Goal: Task Accomplishment & Management: Manage account settings

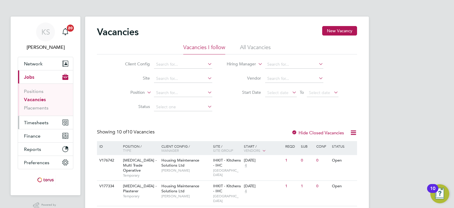
click at [36, 123] on span "Timesheets" at bounding box center [36, 123] width 25 height 6
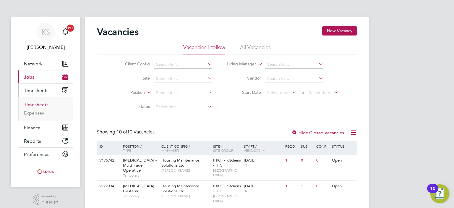
click at [39, 103] on link "Timesheets" at bounding box center [36, 105] width 25 height 6
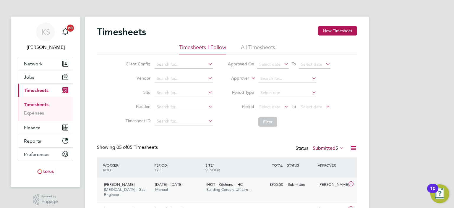
click at [351, 183] on icon at bounding box center [350, 183] width 7 height 5
drag, startPoint x: 329, startPoint y: 174, endPoint x: 347, endPoint y: 125, distance: 52.0
click at [347, 125] on div "Timesheets New Timesheet Timesheets I Follow All Timesheets Client Config Vendo…" at bounding box center [227, 190] width 260 height 329
click at [420, 90] on div "KS Karl Sandford Notifications 20 Applications: Network Sites Workers Jobs Posi…" at bounding box center [227, 188] width 454 height 377
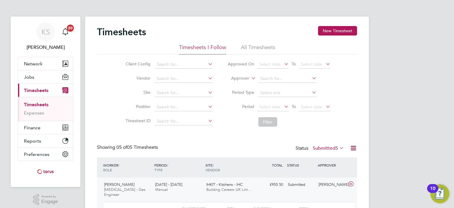
drag, startPoint x: 454, startPoint y: 55, endPoint x: 425, endPoint y: 134, distance: 84.3
click at [425, 134] on div "KS Karl Sandford Notifications 20 Applications: Network Sites Workers Jobs Posi…" at bounding box center [227, 188] width 454 height 377
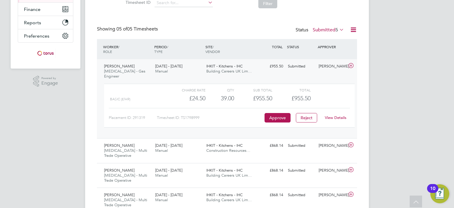
scroll to position [130, 0]
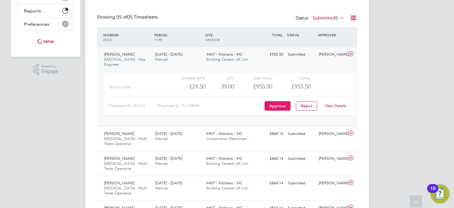
click at [276, 102] on button "Approve" at bounding box center [277, 105] width 26 height 9
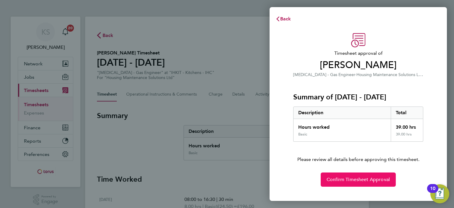
click at [346, 184] on button "Confirm Timesheet Approval" at bounding box center [358, 179] width 75 height 14
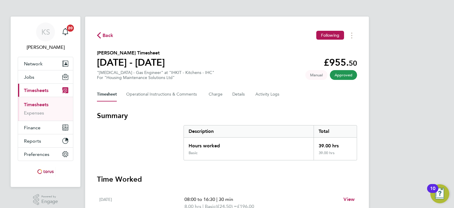
click at [110, 38] on span "Back" at bounding box center [108, 35] width 11 height 7
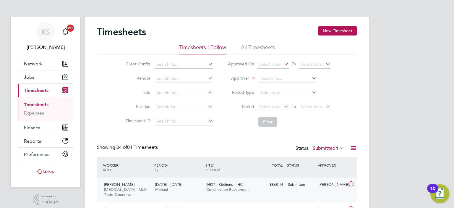
click at [352, 183] on icon at bounding box center [350, 183] width 7 height 5
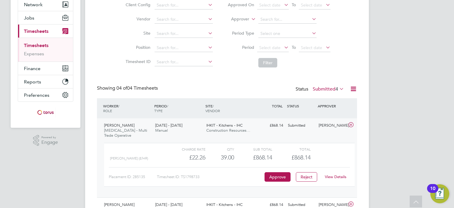
scroll to position [71, 0]
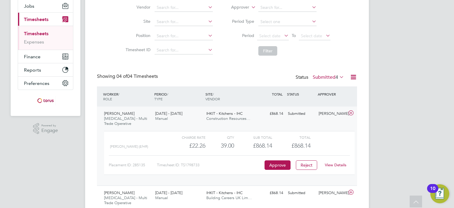
click at [278, 170] on div "Charge rate QTY Sub Total Total Joiner (£/HR) £22.26 39 39.00 39 £868.14 £868.1…" at bounding box center [229, 153] width 251 height 44
click at [278, 166] on button "Approve" at bounding box center [277, 164] width 26 height 9
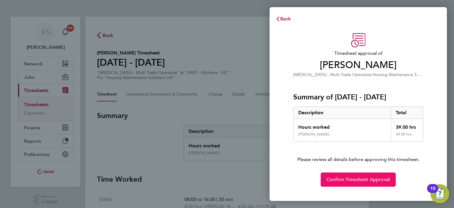
click at [366, 180] on span "Confirm Timesheet Approval" at bounding box center [358, 179] width 63 height 6
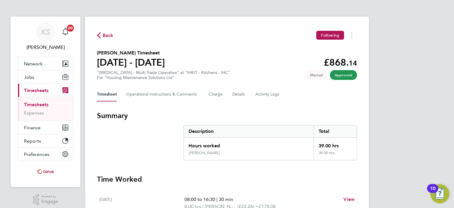
click at [106, 35] on span "Back" at bounding box center [108, 35] width 11 height 7
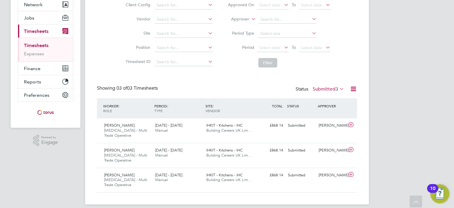
scroll to position [65, 0]
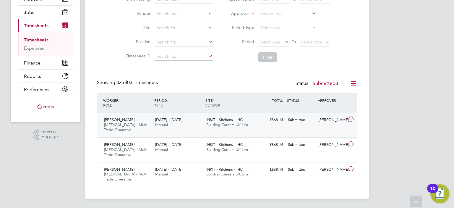
click at [352, 117] on icon at bounding box center [350, 119] width 7 height 5
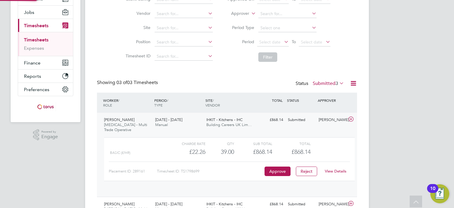
scroll to position [10, 57]
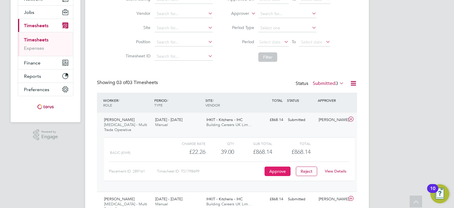
click at [271, 170] on button "Approve" at bounding box center [277, 170] width 26 height 9
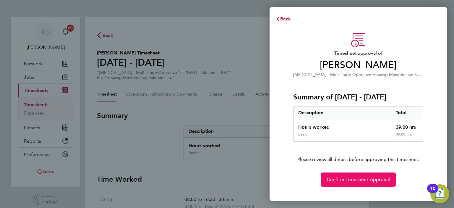
click at [368, 178] on span "Confirm Timesheet Approval" at bounding box center [358, 179] width 63 height 6
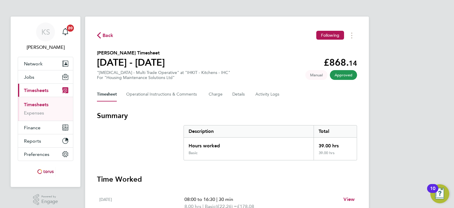
click at [105, 37] on span "Back" at bounding box center [108, 35] width 11 height 7
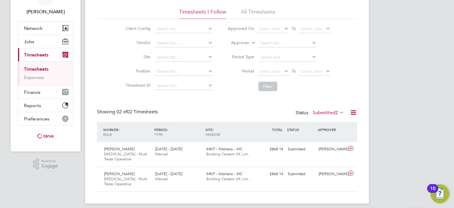
scroll to position [40, 0]
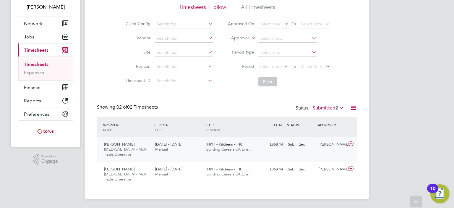
click at [351, 142] on icon at bounding box center [350, 143] width 7 height 5
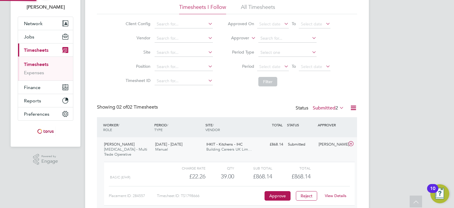
scroll to position [10, 57]
click at [279, 194] on button "Approve" at bounding box center [277, 195] width 26 height 9
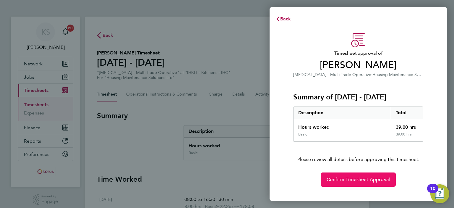
click at [346, 175] on button "Confirm Timesheet Approval" at bounding box center [358, 179] width 75 height 14
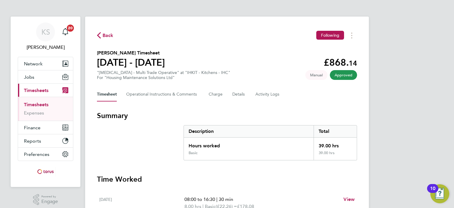
click at [104, 34] on span "Back" at bounding box center [108, 35] width 11 height 7
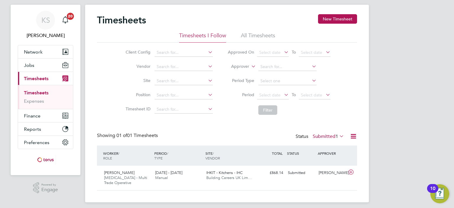
scroll to position [15, 0]
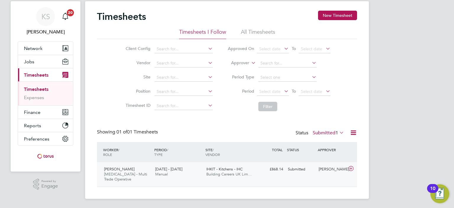
click at [350, 170] on icon at bounding box center [350, 168] width 7 height 5
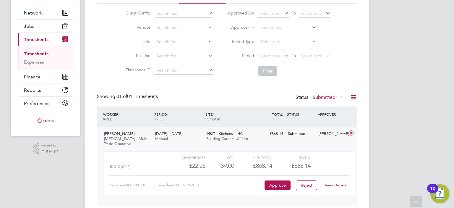
scroll to position [63, 0]
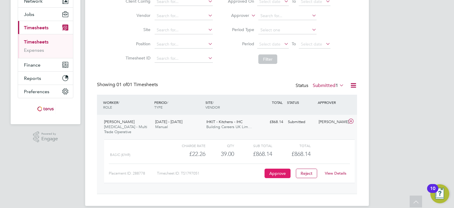
click at [275, 174] on button "Approve" at bounding box center [277, 172] width 26 height 9
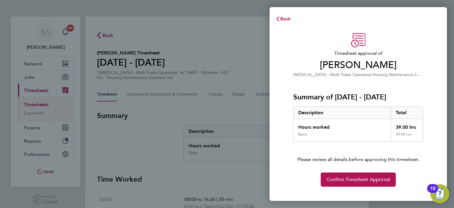
click at [346, 171] on div "Timesheet approval of [PERSON_NAME] [MEDICAL_DATA] - Multi Trade Operative · Ho…" at bounding box center [358, 109] width 144 height 153
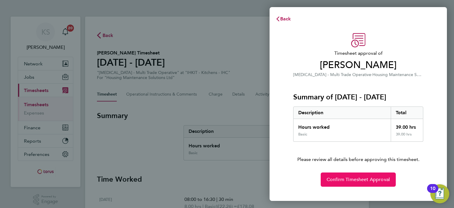
click at [348, 172] on button "Confirm Timesheet Approval" at bounding box center [358, 179] width 75 height 14
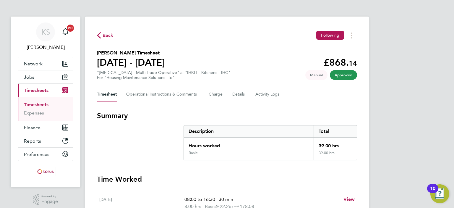
click at [104, 38] on span "Back" at bounding box center [108, 35] width 11 height 7
